Goal: Task Accomplishment & Management: Check status

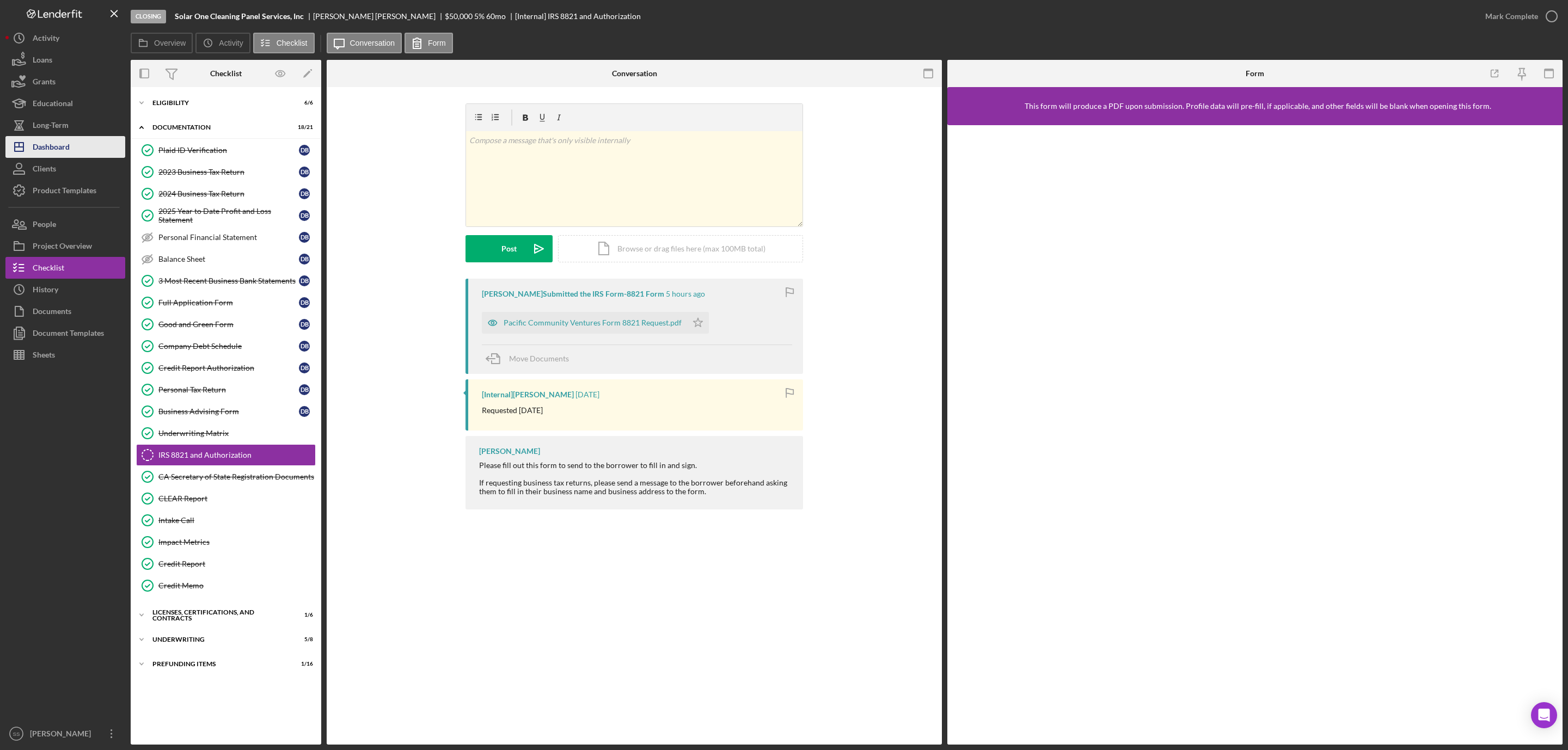
click at [67, 151] on div "Dashboard" at bounding box center [51, 149] width 37 height 24
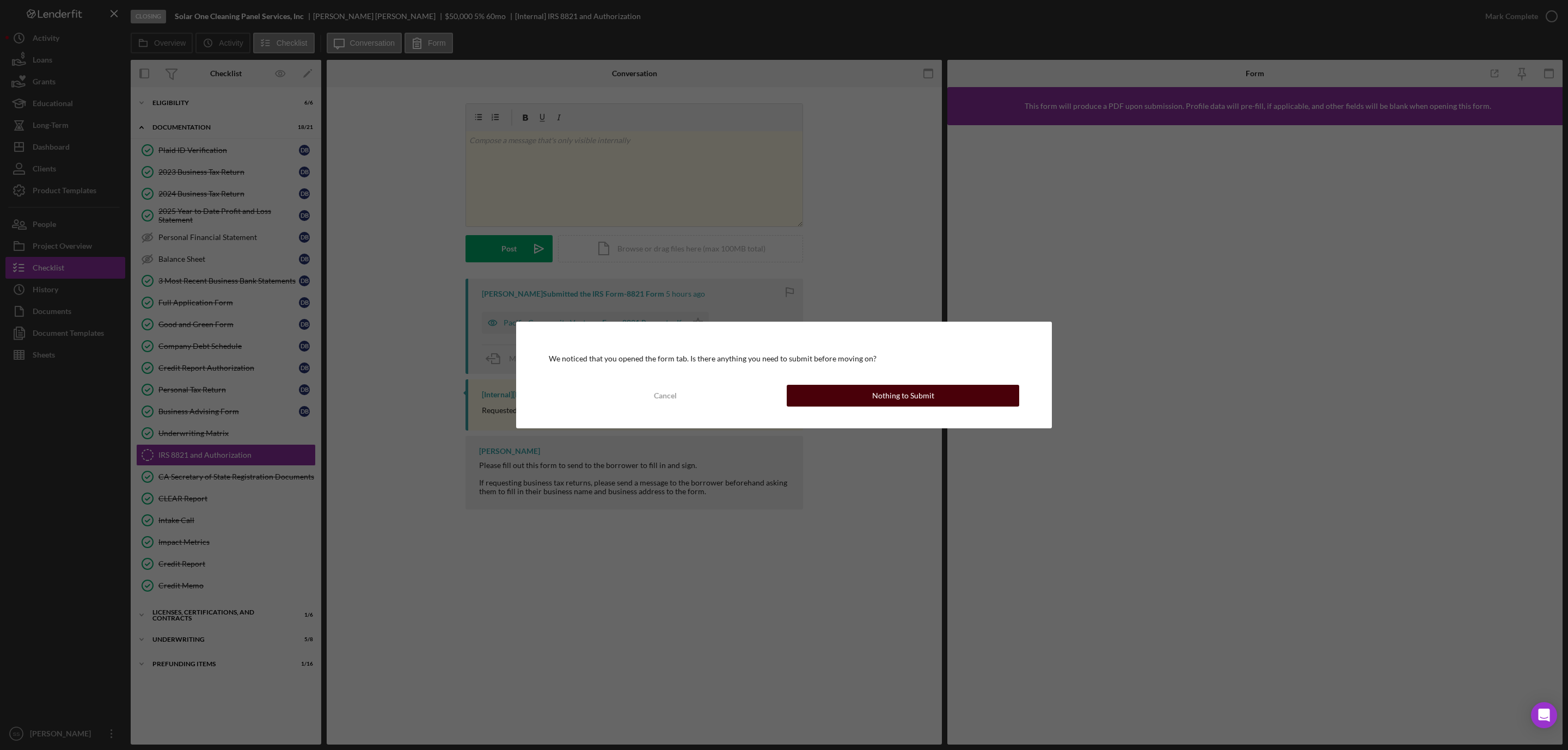
click at [904, 400] on div "Nothing to Submit" at bounding box center [903, 396] width 62 height 22
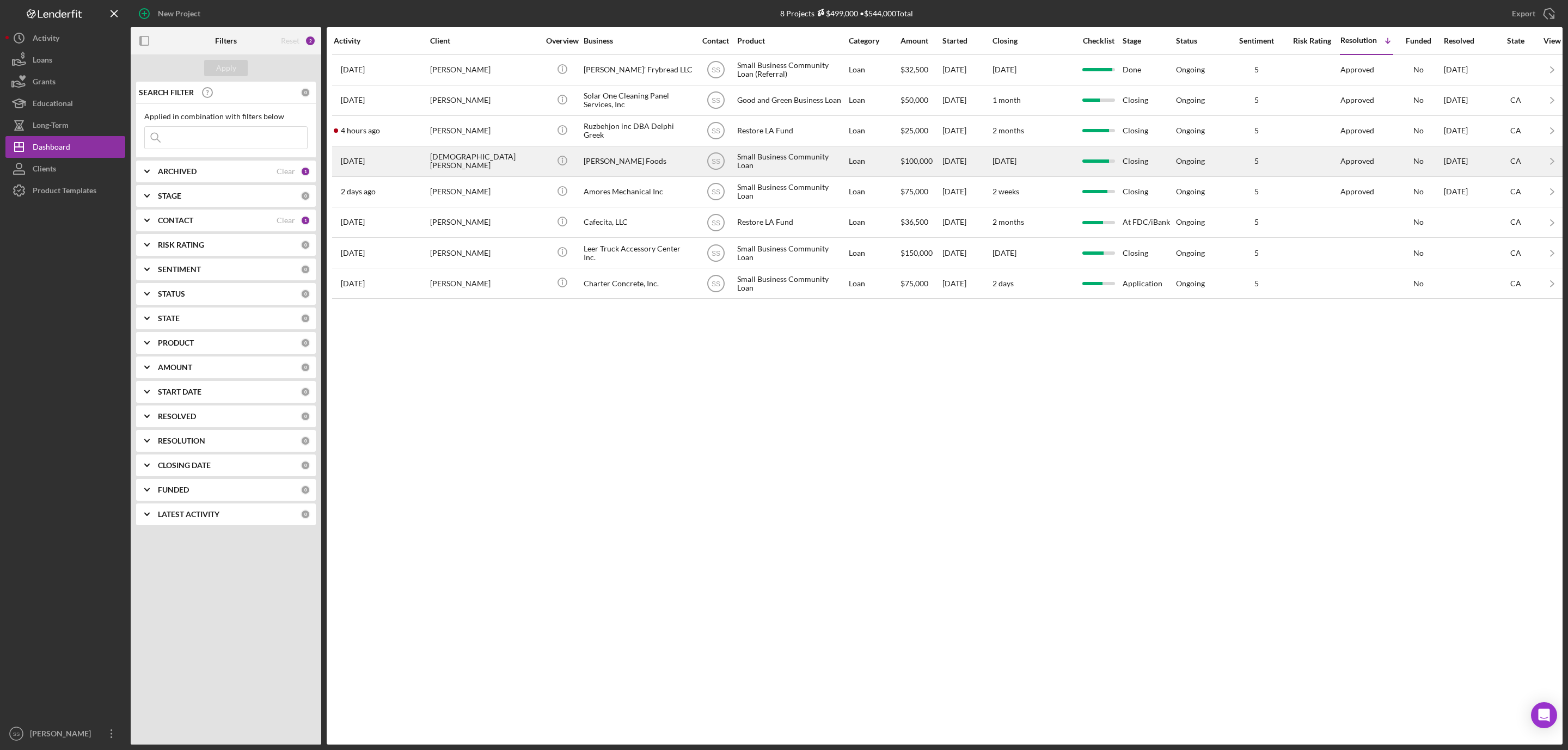
click at [612, 159] on div "[PERSON_NAME] Foods" at bounding box center [638, 161] width 109 height 29
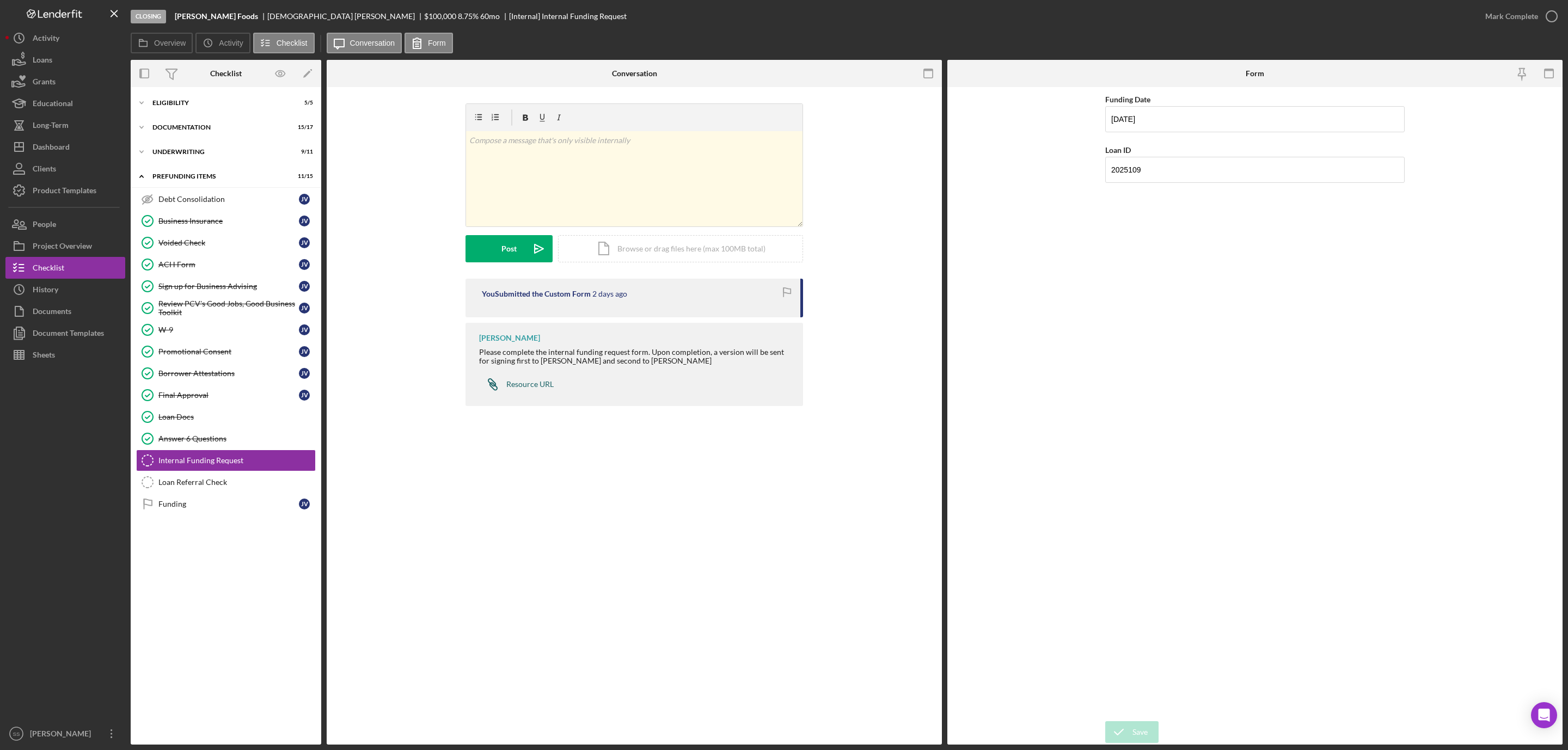
click at [518, 388] on div "Resource URL" at bounding box center [530, 384] width 47 height 9
click at [202, 421] on div "Loan Docs" at bounding box center [237, 417] width 157 height 9
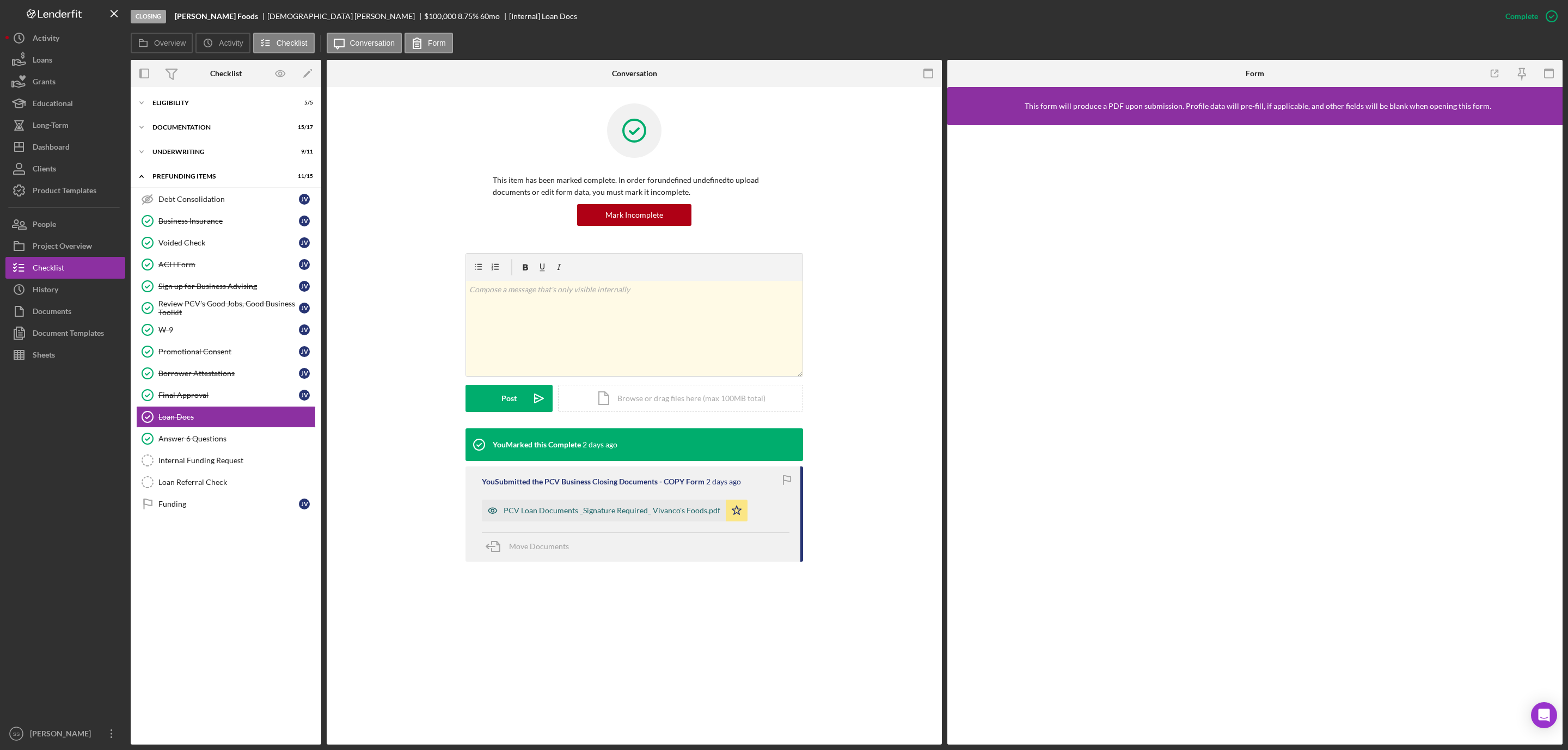
click at [566, 509] on div "PCV Loan Documents _Signature Required_ Vivanco's Foods.pdf" at bounding box center [612, 510] width 216 height 9
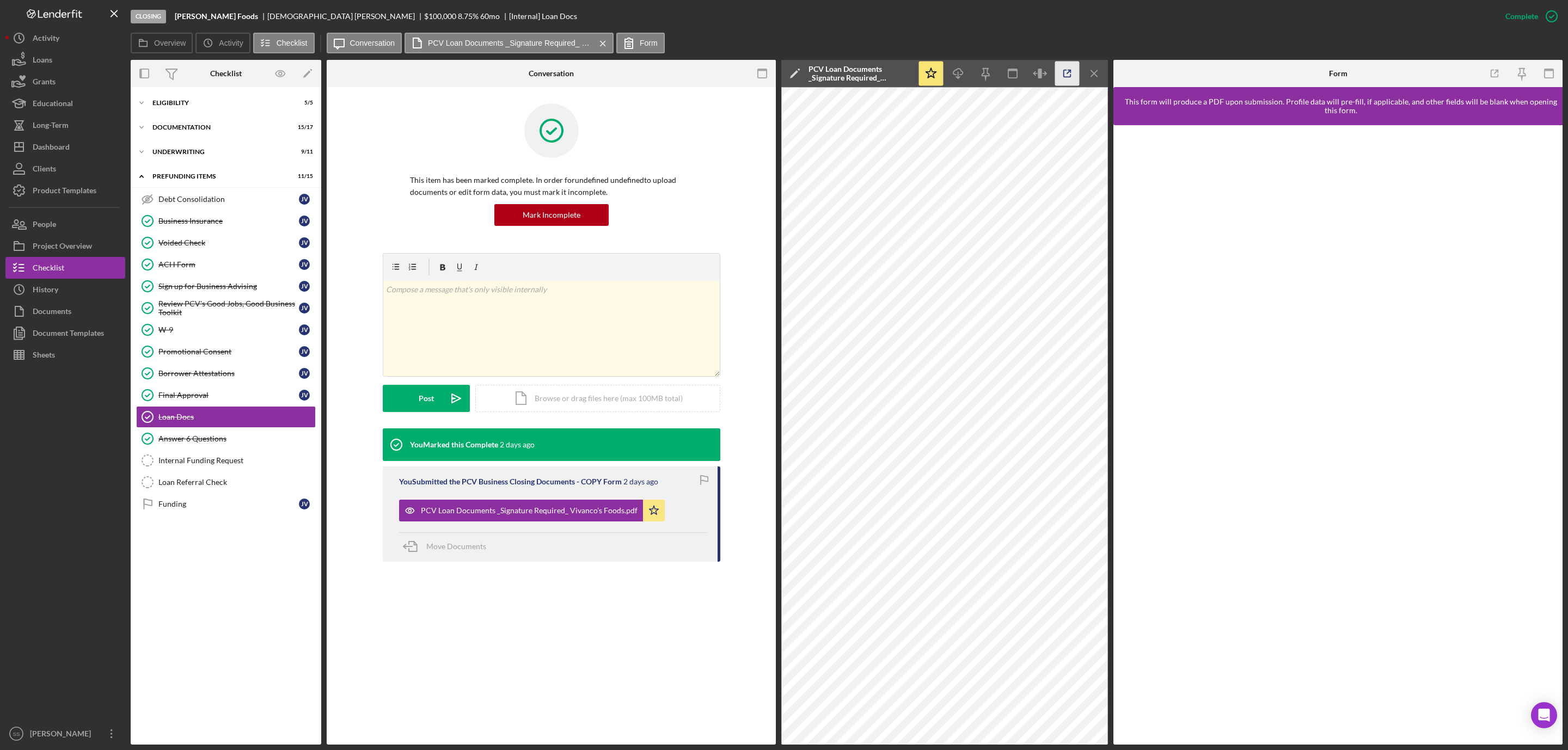
click at [1071, 73] on polyline "button" at bounding box center [1069, 71] width 3 height 3
click at [216, 259] on link "ACH Form ACH Form J V" at bounding box center [226, 264] width 179 height 22
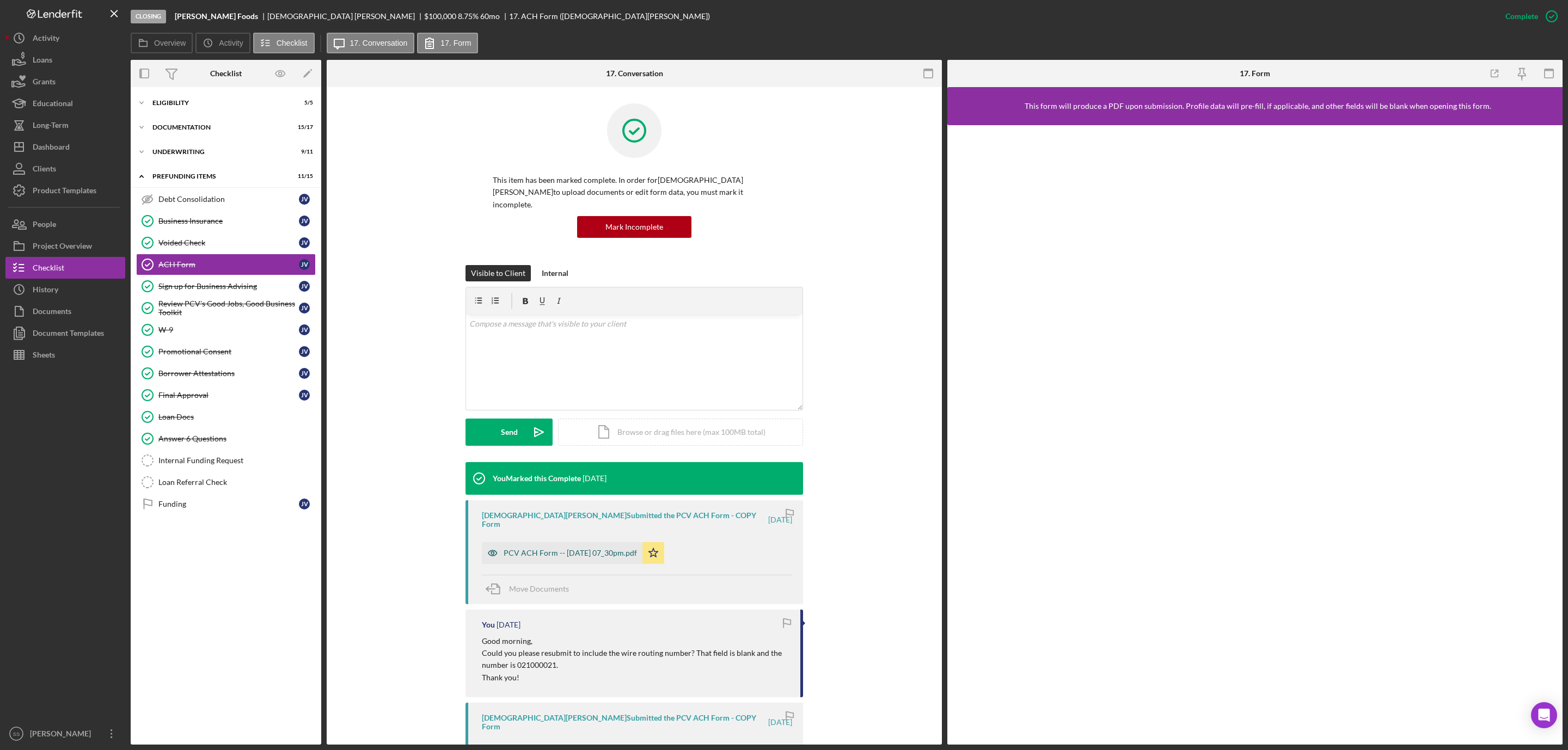
click at [556, 549] on div "PCV ACH Form -- [DATE] 07_30pm.pdf" at bounding box center [570, 553] width 133 height 9
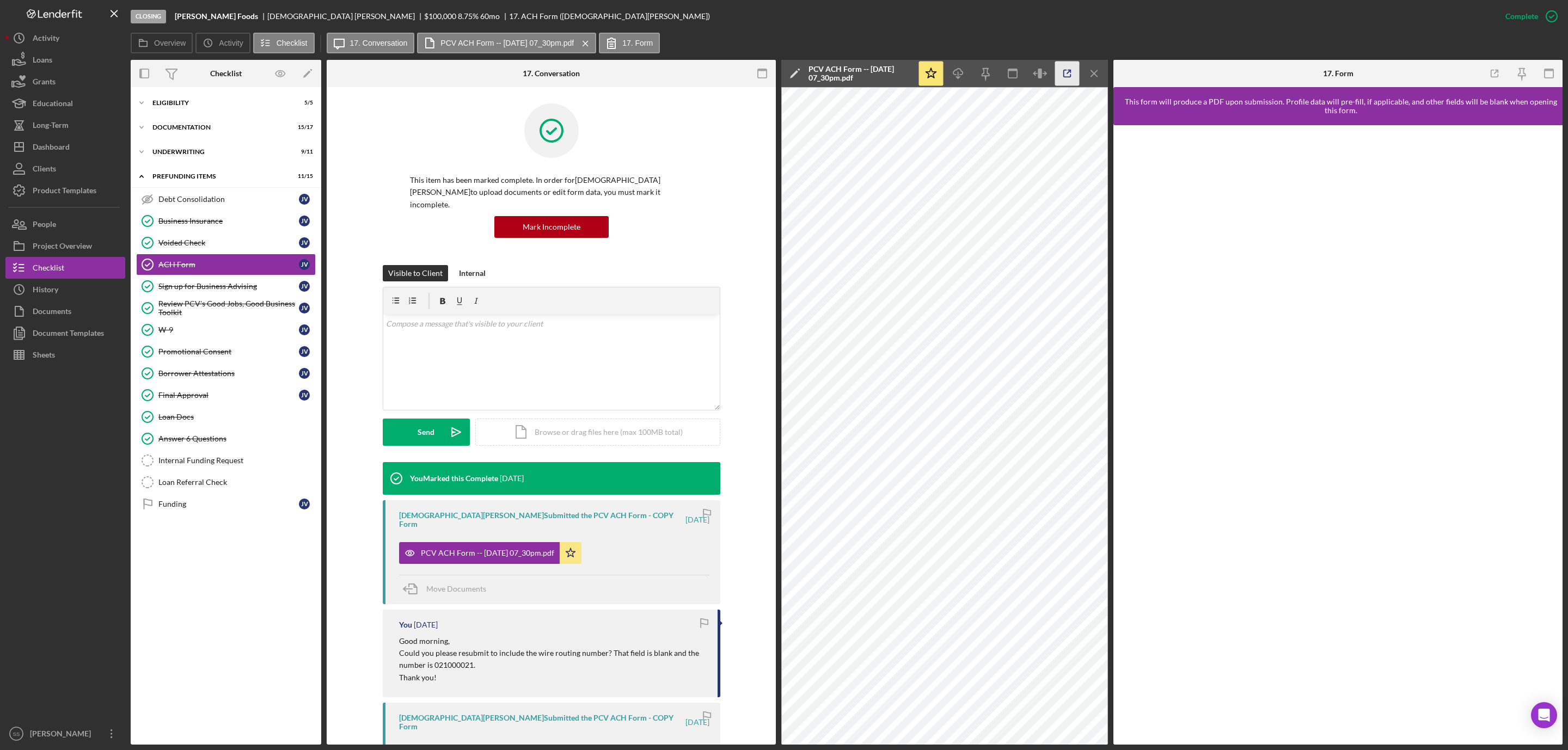
click at [1062, 79] on icon "button" at bounding box center [1067, 74] width 24 height 24
